Goal: Navigation & Orientation: Find specific page/section

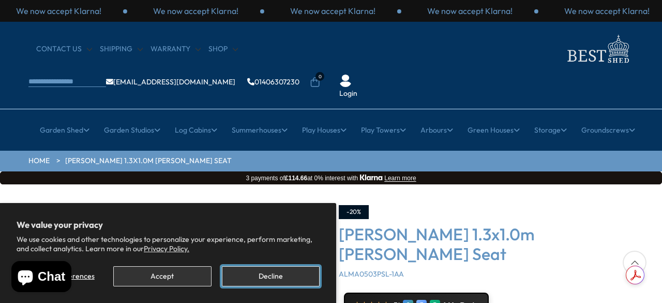
click at [282, 272] on button "Decline" at bounding box center [271, 276] width 98 height 20
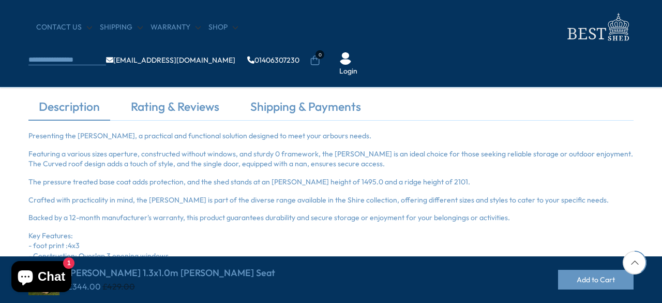
scroll to position [310, 0]
click at [561, 33] on img at bounding box center [597, 27] width 72 height 34
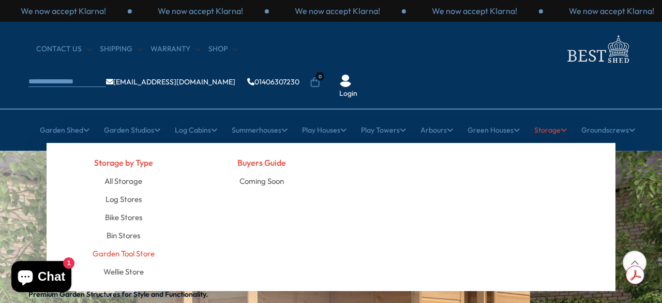
click at [111, 244] on link "Garden Tool Store" at bounding box center [124, 253] width 62 height 18
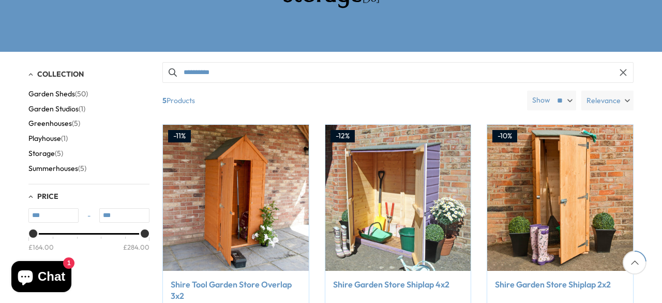
scroll to position [207, 0]
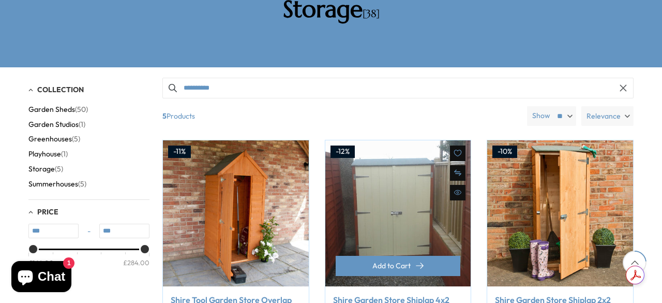
click at [385, 159] on img at bounding box center [398, 213] width 146 height 146
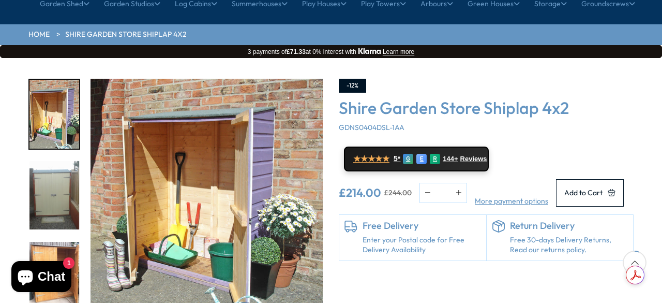
scroll to position [103, 0]
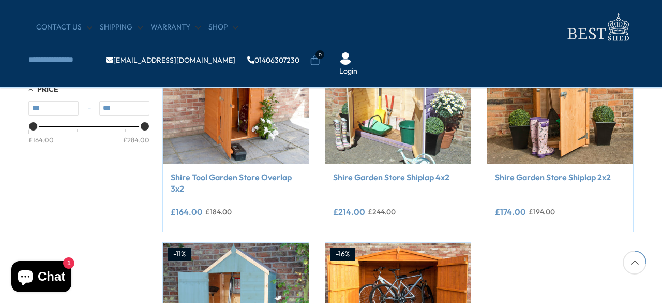
scroll to position [244, 0]
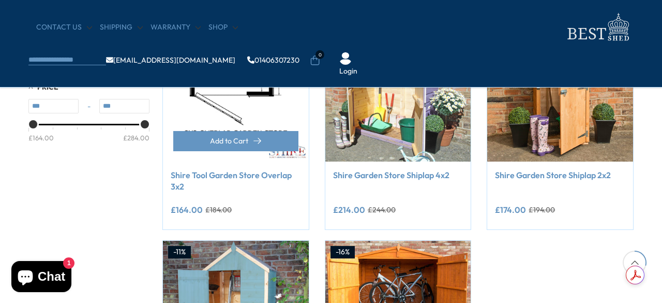
click at [236, 79] on img at bounding box center [236, 89] width 146 height 146
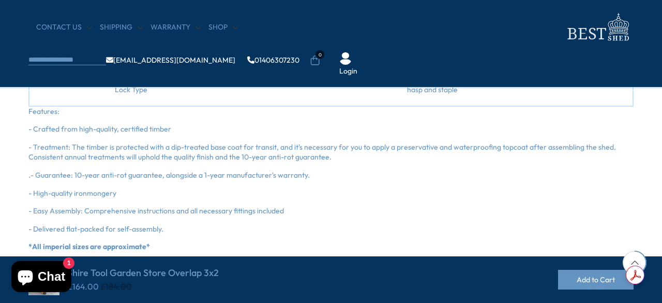
scroll to position [911, 0]
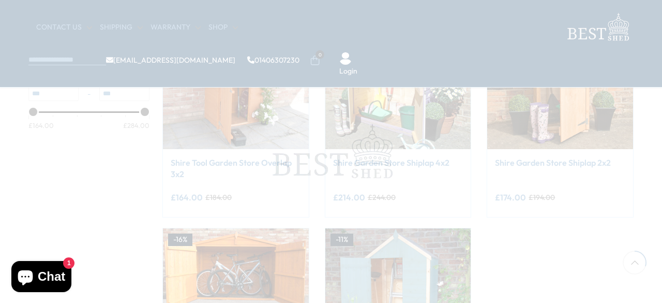
scroll to position [244, 0]
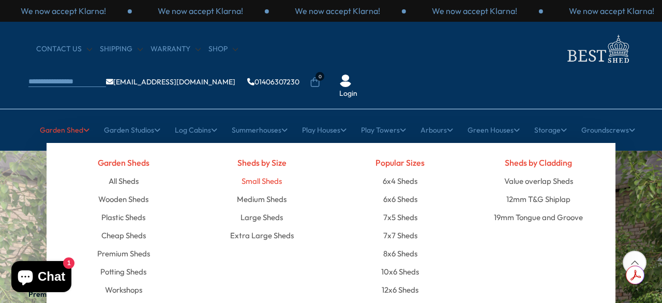
click at [266, 172] on link "Small Sheds" at bounding box center [262, 181] width 40 height 18
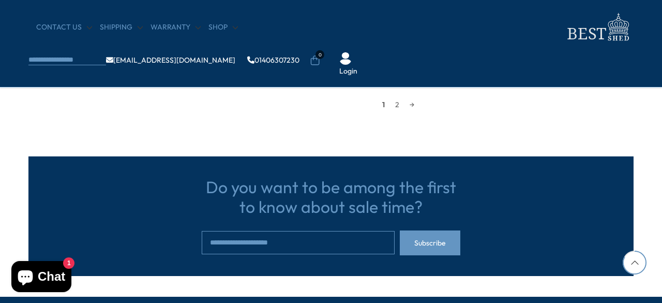
scroll to position [1097, 0]
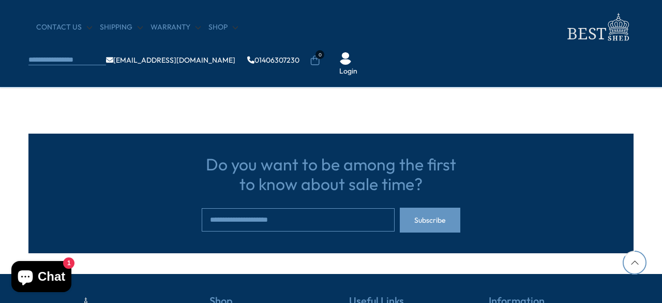
click at [411, 80] on link "→" at bounding box center [412, 82] width 15 height 16
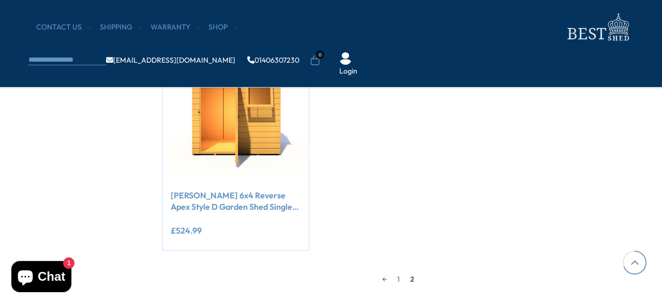
scroll to position [900, 0]
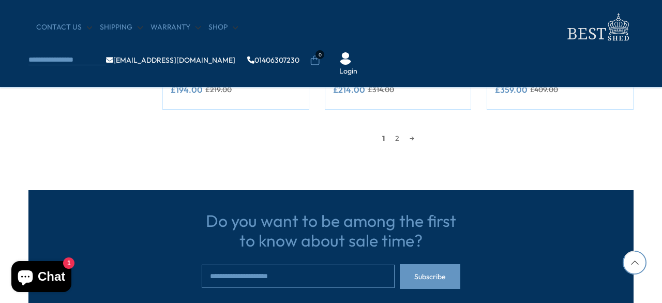
scroll to position [1097, 0]
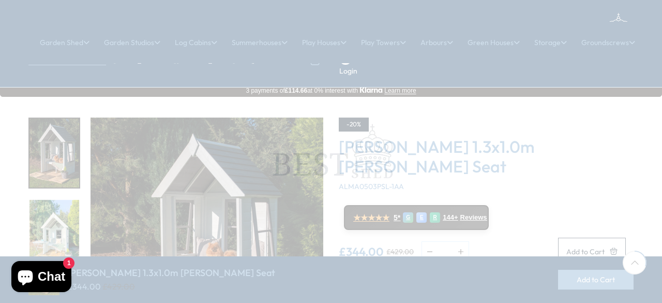
scroll to position [310, 0]
